Goal: Task Accomplishment & Management: Manage account settings

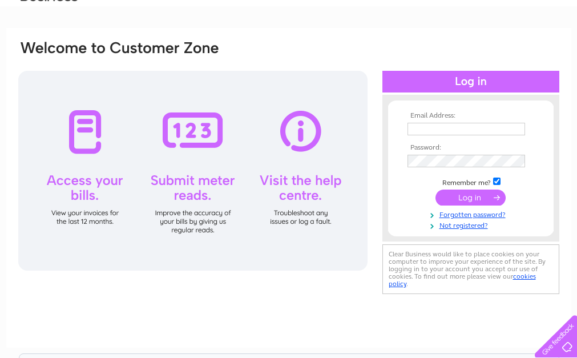
scroll to position [57, 0]
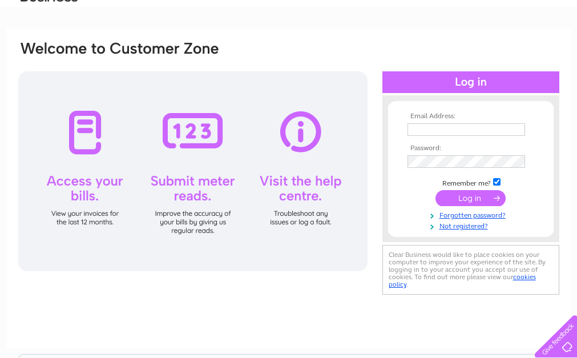
type input "[PERSON_NAME][EMAIL_ADDRESS][DOMAIN_NAME]"
click at [469, 197] on input "submit" at bounding box center [471, 198] width 70 height 16
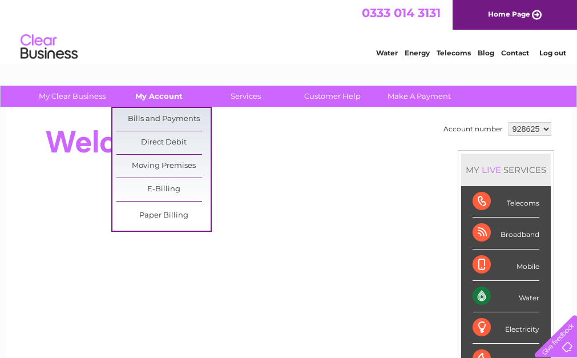
click at [175, 98] on link "My Account" at bounding box center [159, 96] width 94 height 21
click at [175, 119] on link "Bills and Payments" at bounding box center [163, 119] width 94 height 23
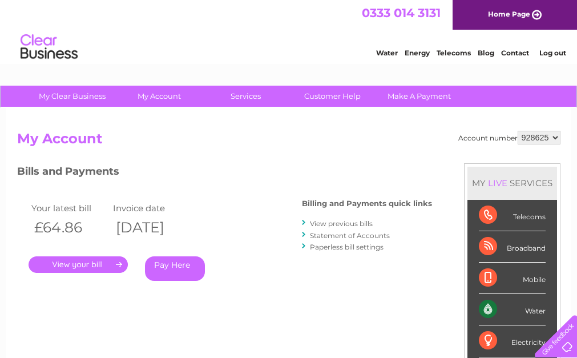
click at [105, 262] on link "." at bounding box center [78, 264] width 99 height 17
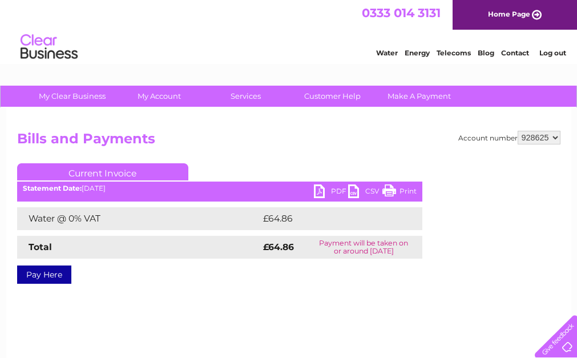
click at [317, 192] on link "PDF" at bounding box center [331, 192] width 34 height 17
